Goal: Task Accomplishment & Management: Manage account settings

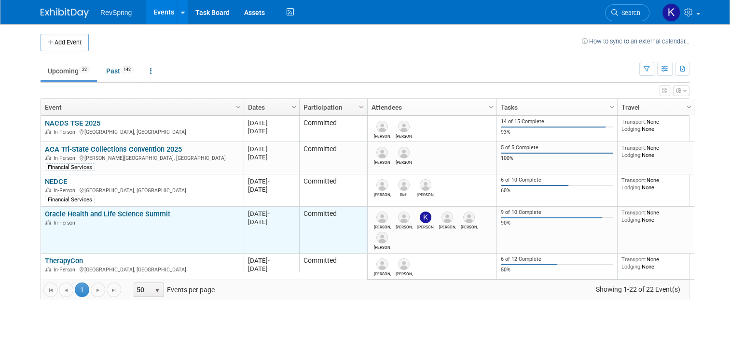
click at [81, 211] on link "Oracle Health and Life Science Summit" at bounding box center [107, 213] width 125 height 9
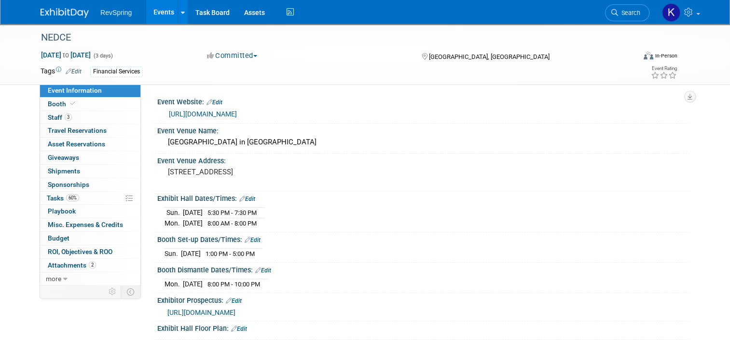
click at [207, 116] on link "[URL][DOMAIN_NAME]" at bounding box center [203, 114] width 68 height 8
click at [88, 104] on link "Booth" at bounding box center [90, 103] width 100 height 13
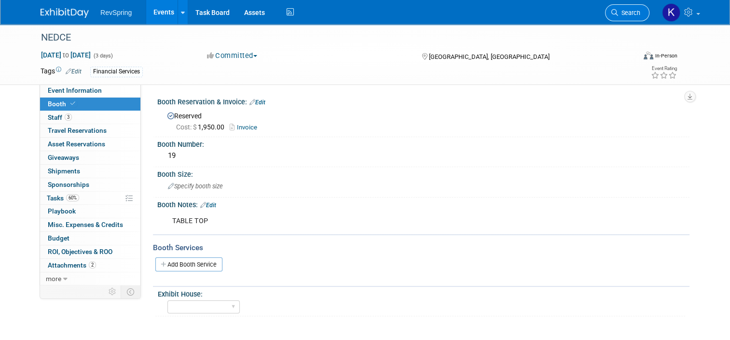
click at [639, 9] on link "Search" at bounding box center [627, 12] width 44 height 17
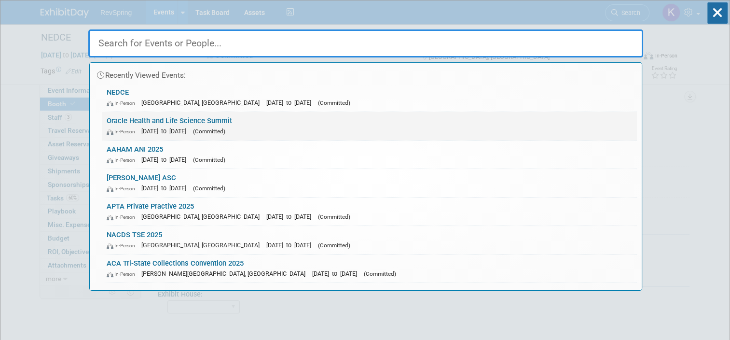
click at [369, 121] on link "Oracle Health and Life Science Summit In-Person Sep 9, 2025 to Sep 11, 2025 (Co…" at bounding box center [369, 126] width 535 height 28
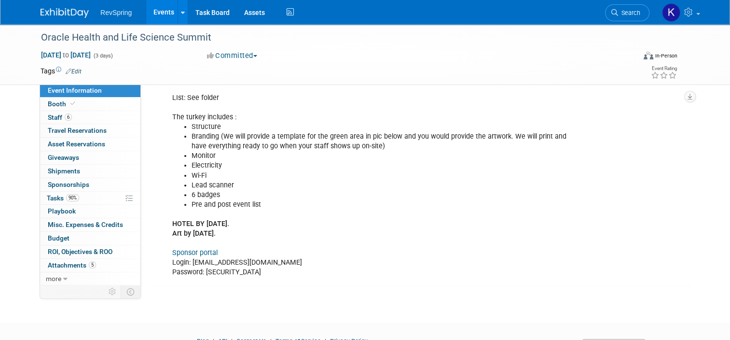
scroll to position [281, 0]
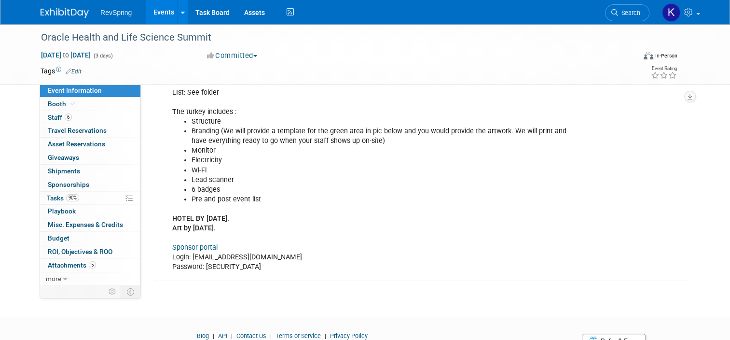
click at [626, 3] on li "Search" at bounding box center [627, 12] width 44 height 24
click at [626, 21] on li "Search" at bounding box center [627, 12] width 44 height 24
click at [627, 21] on li "Search" at bounding box center [627, 12] width 44 height 24
click at [628, 17] on link "Search" at bounding box center [627, 12] width 44 height 17
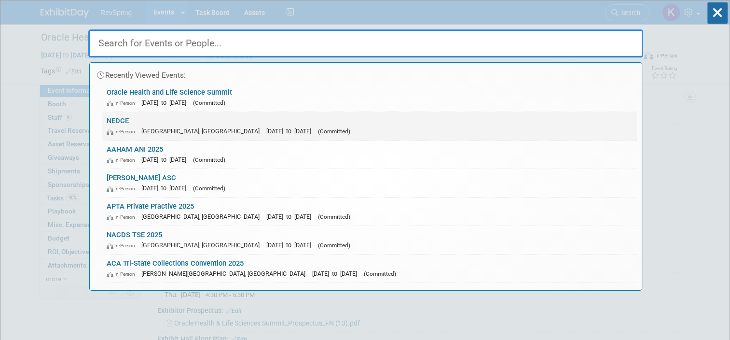
click at [309, 129] on div "In-Person Atlantic City, NJ Sep 7, 2025 to Sep 9, 2025 (Committed)" at bounding box center [369, 131] width 525 height 10
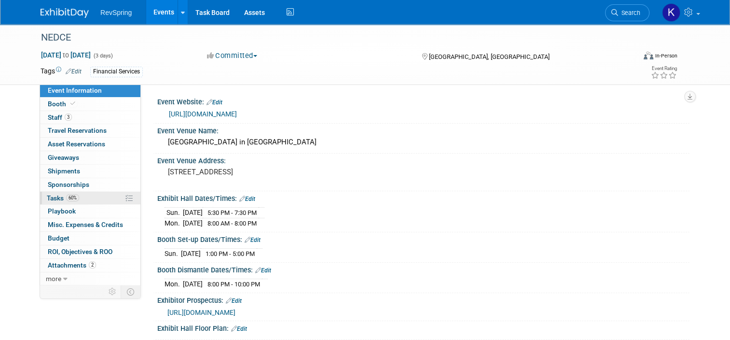
click at [78, 195] on link "60% Tasks 60%" at bounding box center [90, 198] width 100 height 13
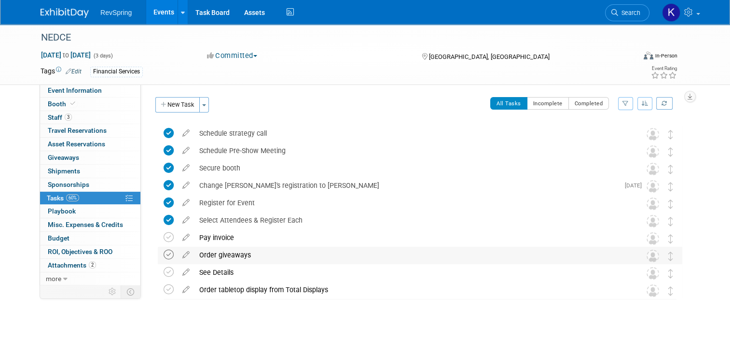
click at [164, 253] on icon at bounding box center [169, 254] width 10 height 10
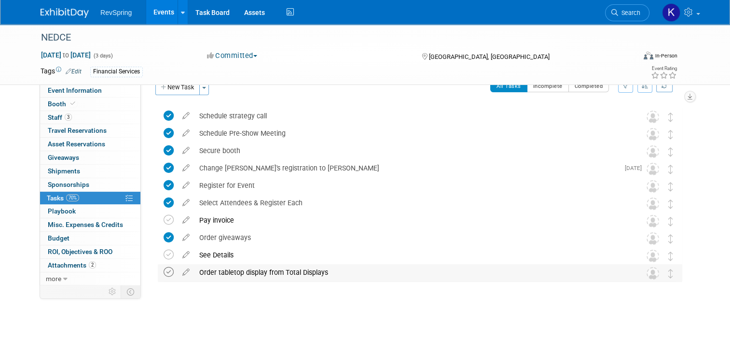
click at [164, 271] on icon at bounding box center [169, 272] width 10 height 10
click at [216, 254] on div "See Details" at bounding box center [410, 255] width 433 height 16
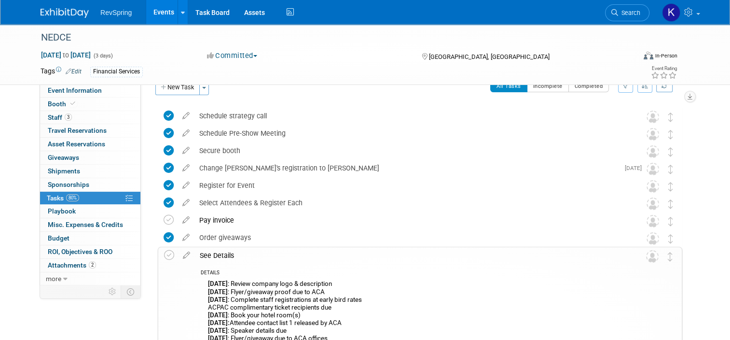
scroll to position [85, 0]
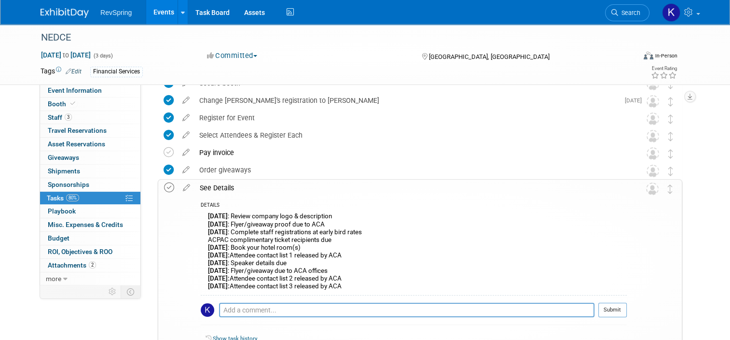
click at [164, 190] on icon at bounding box center [169, 187] width 10 height 10
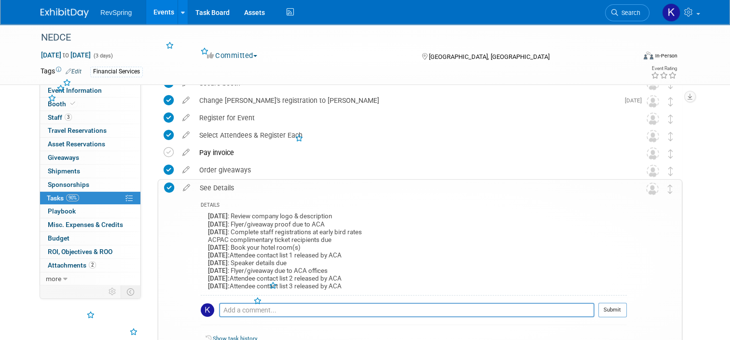
click at [215, 189] on div "See Details" at bounding box center [411, 187] width 432 height 16
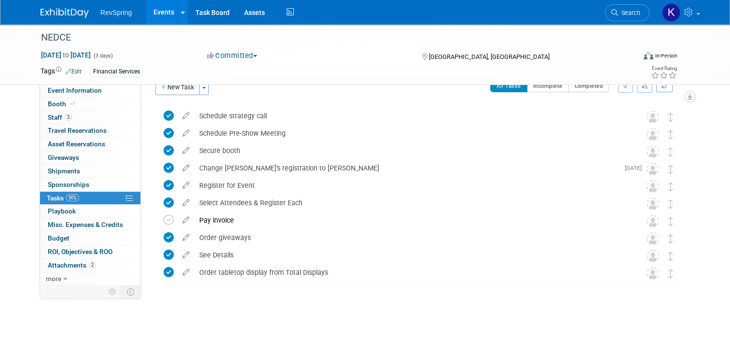
scroll to position [0, 0]
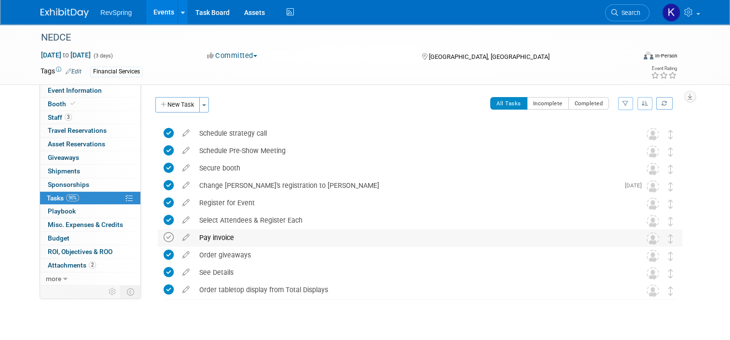
click at [164, 237] on icon at bounding box center [169, 237] width 10 height 10
click at [97, 260] on link "2 Attachments 2" at bounding box center [90, 265] width 100 height 13
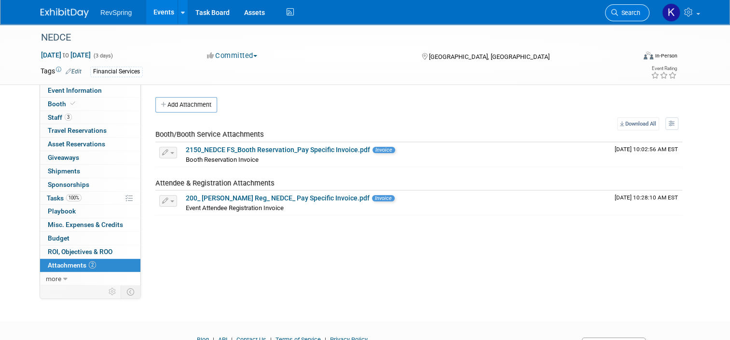
click at [629, 14] on span "Search" at bounding box center [629, 12] width 22 height 7
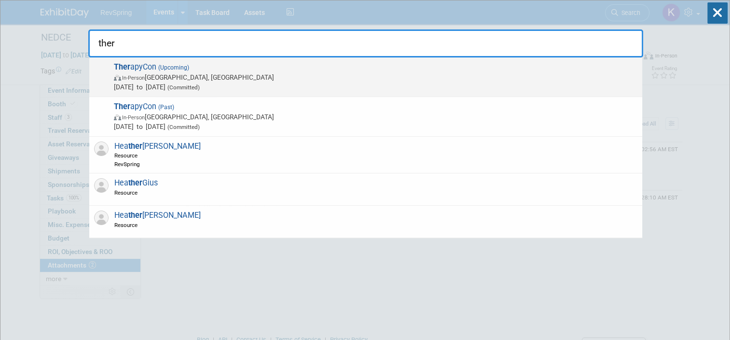
type input "ther"
click at [273, 83] on span "Sep 24, 2025 to Sep 26, 2025 (Committed)" at bounding box center [376, 87] width 524 height 10
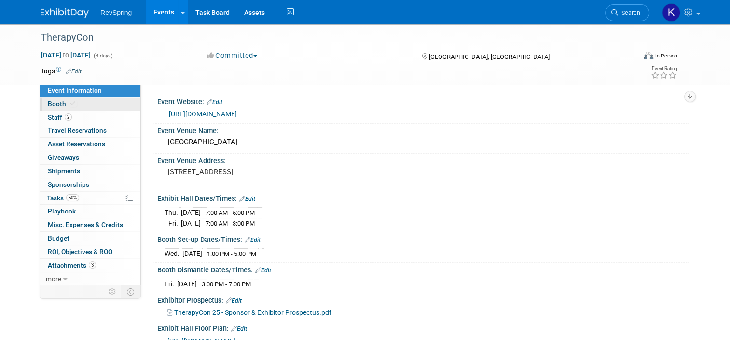
click at [98, 105] on link "Booth" at bounding box center [90, 103] width 100 height 13
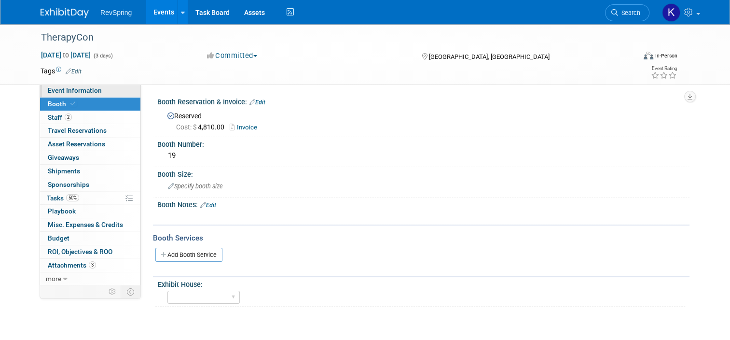
click at [66, 87] on span "Event Information" at bounding box center [75, 90] width 54 height 8
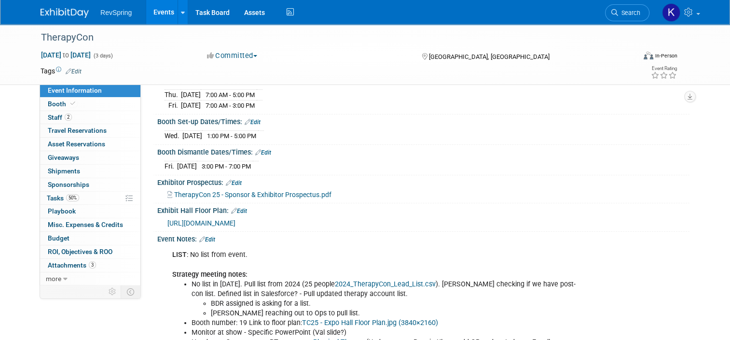
scroll to position [116, 0]
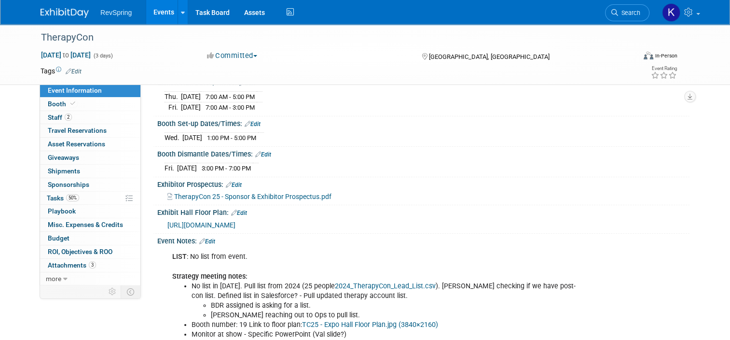
click at [217, 221] on span "[URL][DOMAIN_NAME]" at bounding box center [201, 225] width 68 height 8
click at [631, 12] on span "Search" at bounding box center [629, 12] width 22 height 7
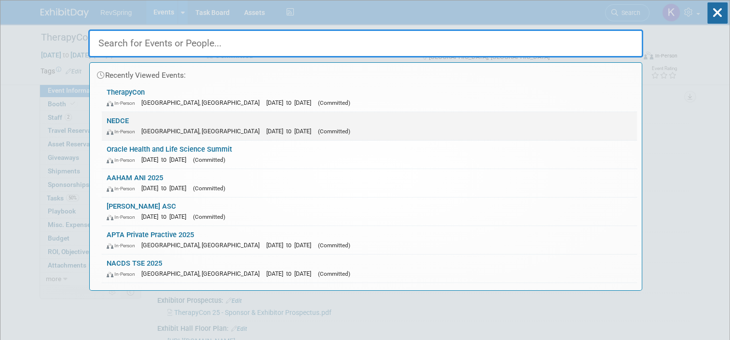
click at [490, 120] on link "NEDCE In-Person [GEOGRAPHIC_DATA], [GEOGRAPHIC_DATA] [DATE] to [DATE] (Committe…" at bounding box center [369, 126] width 535 height 28
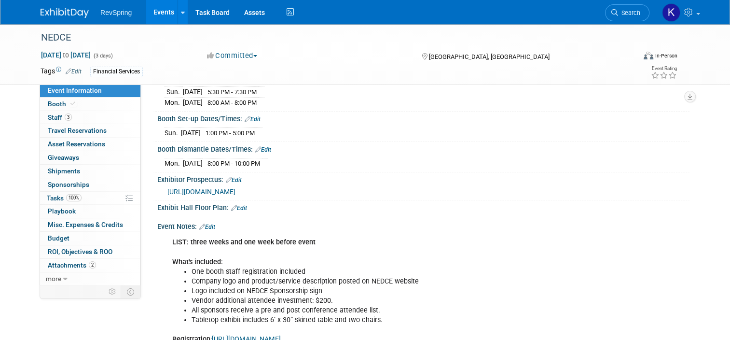
scroll to position [115, 0]
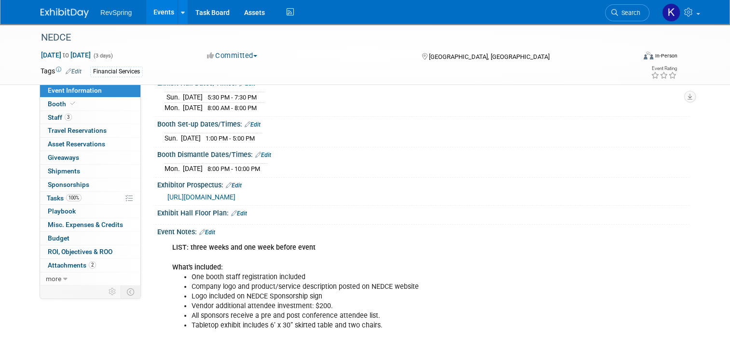
click at [235, 210] on link "Edit" at bounding box center [239, 213] width 16 height 7
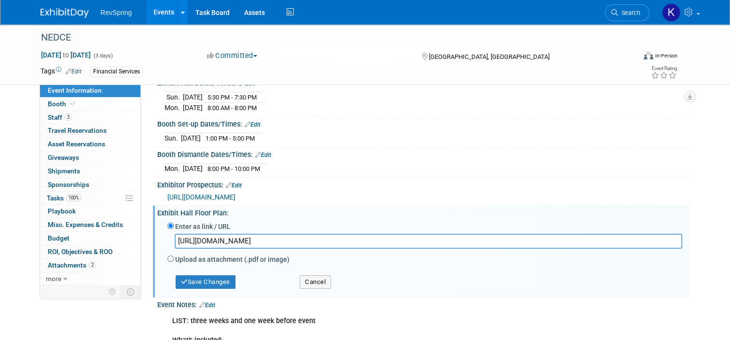
scroll to position [0, 1294]
type input "https://revspringinc.sharepoint.com/sites/CorporateMarketing/Shared%20Documents…"
click at [205, 276] on button "Save Changes" at bounding box center [206, 282] width 60 height 14
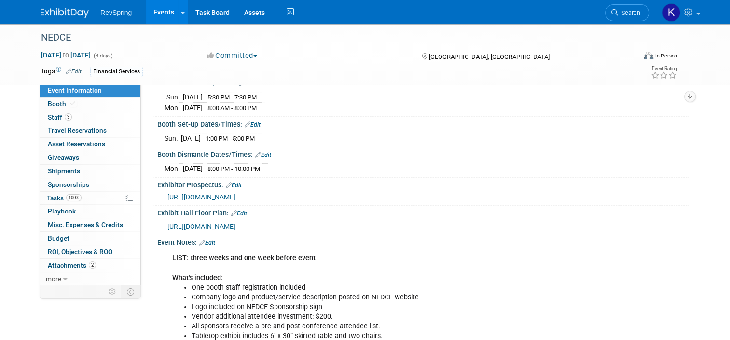
click at [154, 10] on link "Events" at bounding box center [163, 12] width 35 height 24
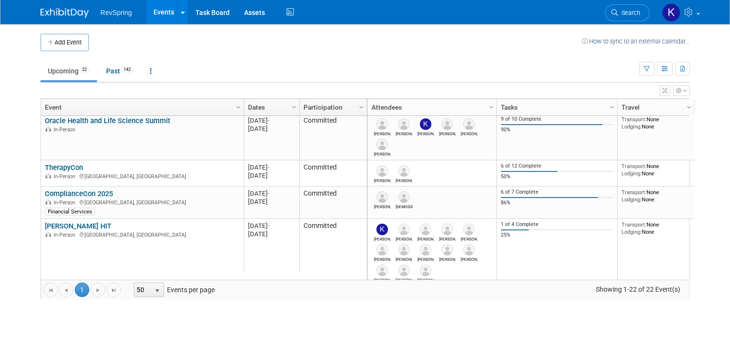
scroll to position [97, 0]
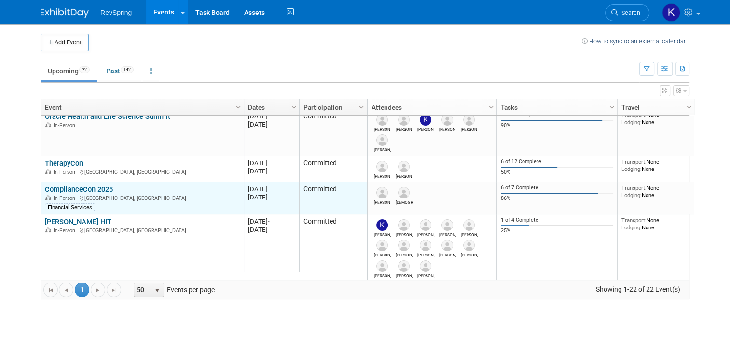
click at [89, 188] on link "ComplianceCon 2025" at bounding box center [79, 189] width 68 height 9
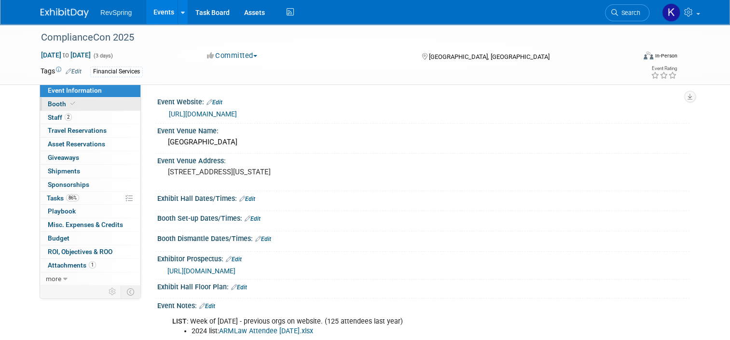
click at [89, 99] on link "Booth" at bounding box center [90, 103] width 100 height 13
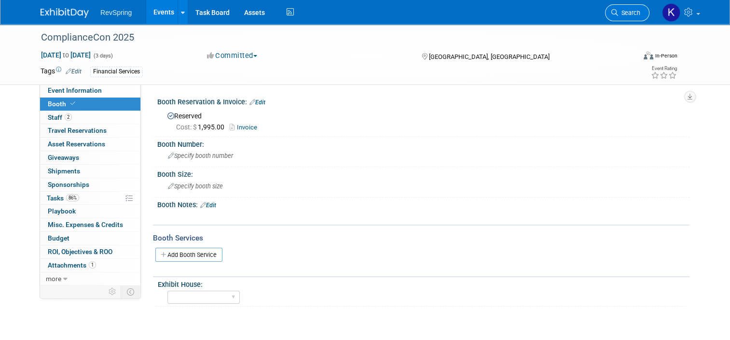
click at [629, 10] on span "Search" at bounding box center [629, 12] width 22 height 7
click at [0, 0] on div "Recently Viewed Events: ComplianceCon 2025 In-Person Nashville, TN Sep 29, 2025…" at bounding box center [0, 0] width 0 height 0
click at [630, 19] on link "Search" at bounding box center [627, 12] width 44 height 17
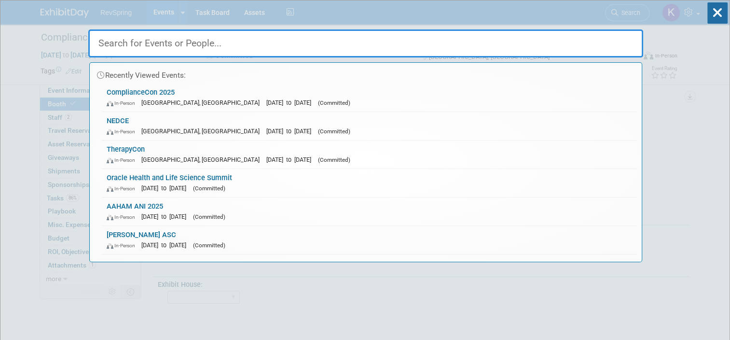
click at [158, 7] on div "Recently Viewed Events: ComplianceCon 2025 In-Person Nashville, TN Sep 29, 2025…" at bounding box center [365, 131] width 555 height 262
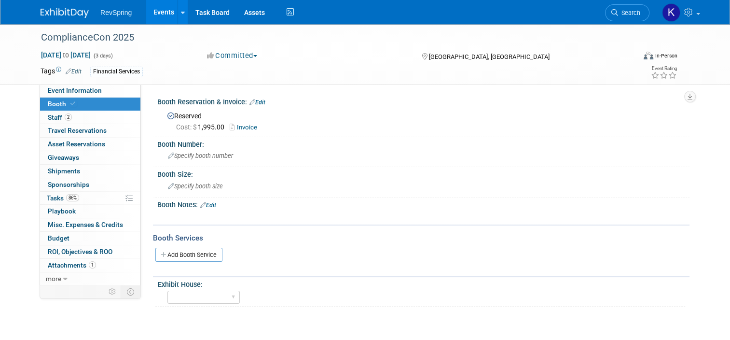
click at [158, 8] on link "Events" at bounding box center [163, 12] width 35 height 24
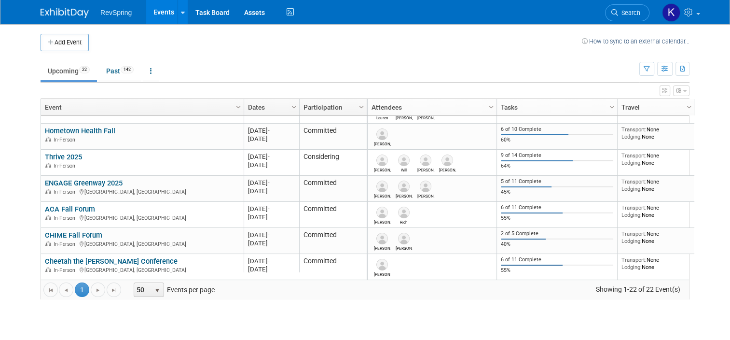
scroll to position [438, 0]
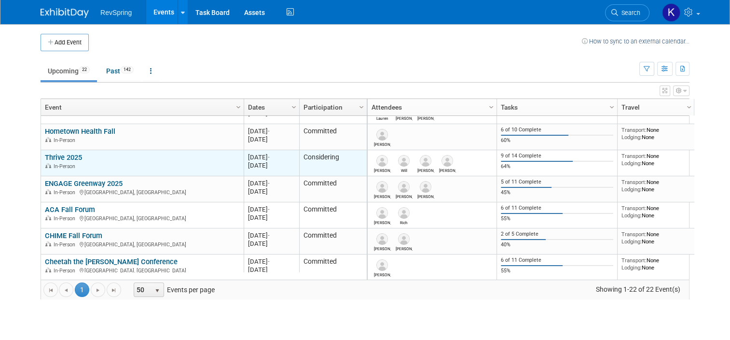
click at [66, 153] on link "Thrive 2025" at bounding box center [63, 157] width 37 height 9
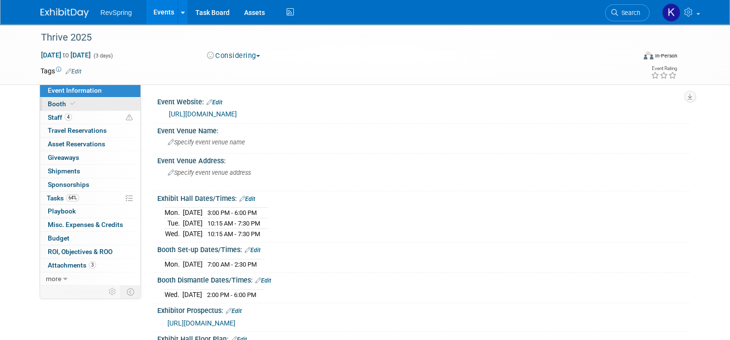
click at [87, 102] on link "Booth" at bounding box center [90, 103] width 100 height 13
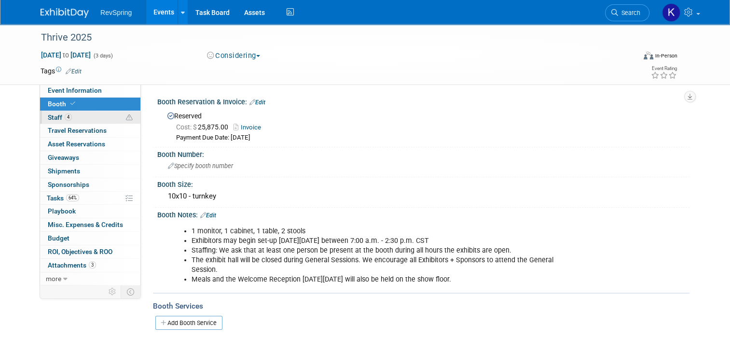
click at [97, 114] on link "4 Staff 4" at bounding box center [90, 117] width 100 height 13
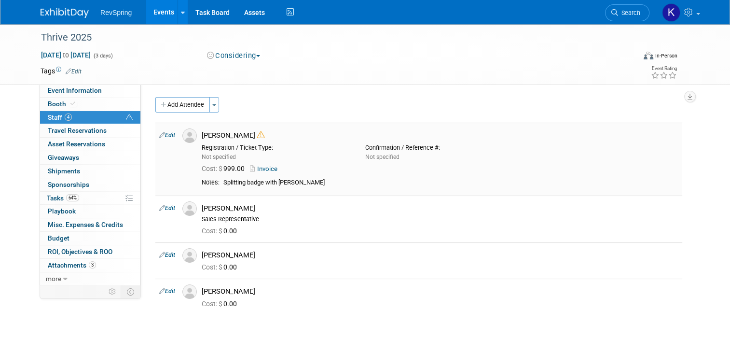
click at [257, 133] on icon at bounding box center [260, 134] width 7 height 7
